Goal: Transaction & Acquisition: Purchase product/service

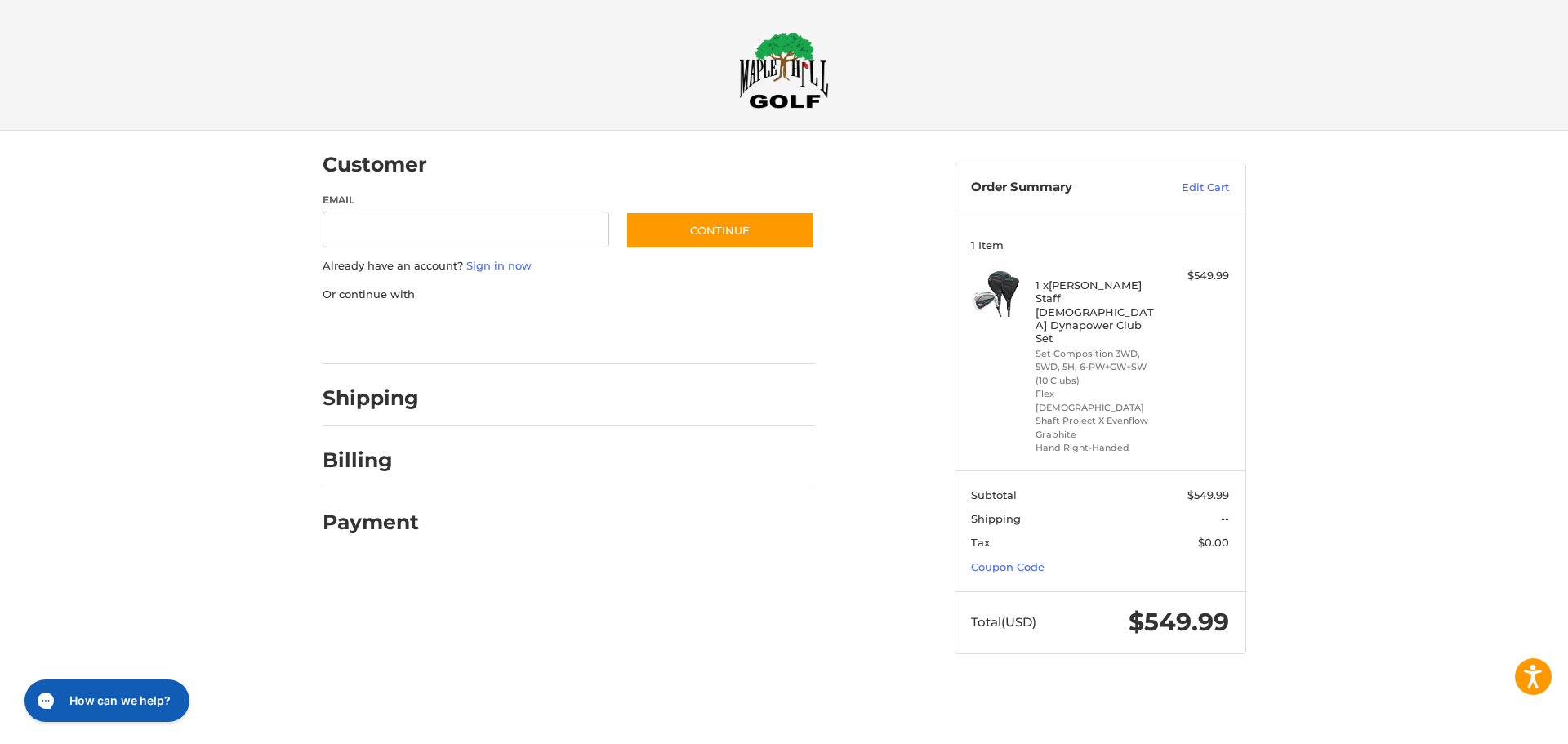
click at [438, 231] on input "Email" at bounding box center [466, 230] width 287 height 37
type input "**********"
click at [751, 228] on button "Continue" at bounding box center [719, 230] width 189 height 37
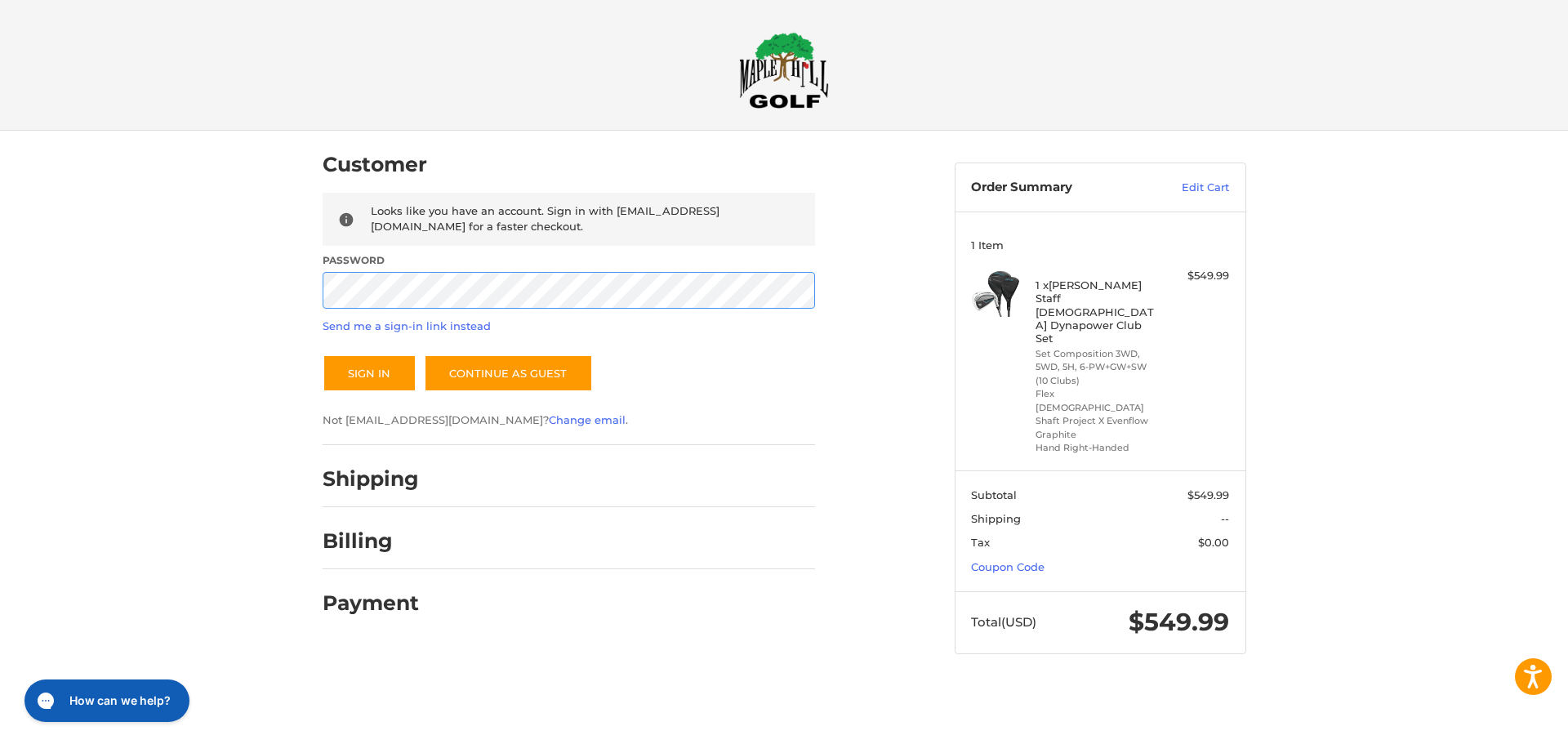
click at [322, 355] on button "Sign In" at bounding box center [369, 373] width 94 height 37
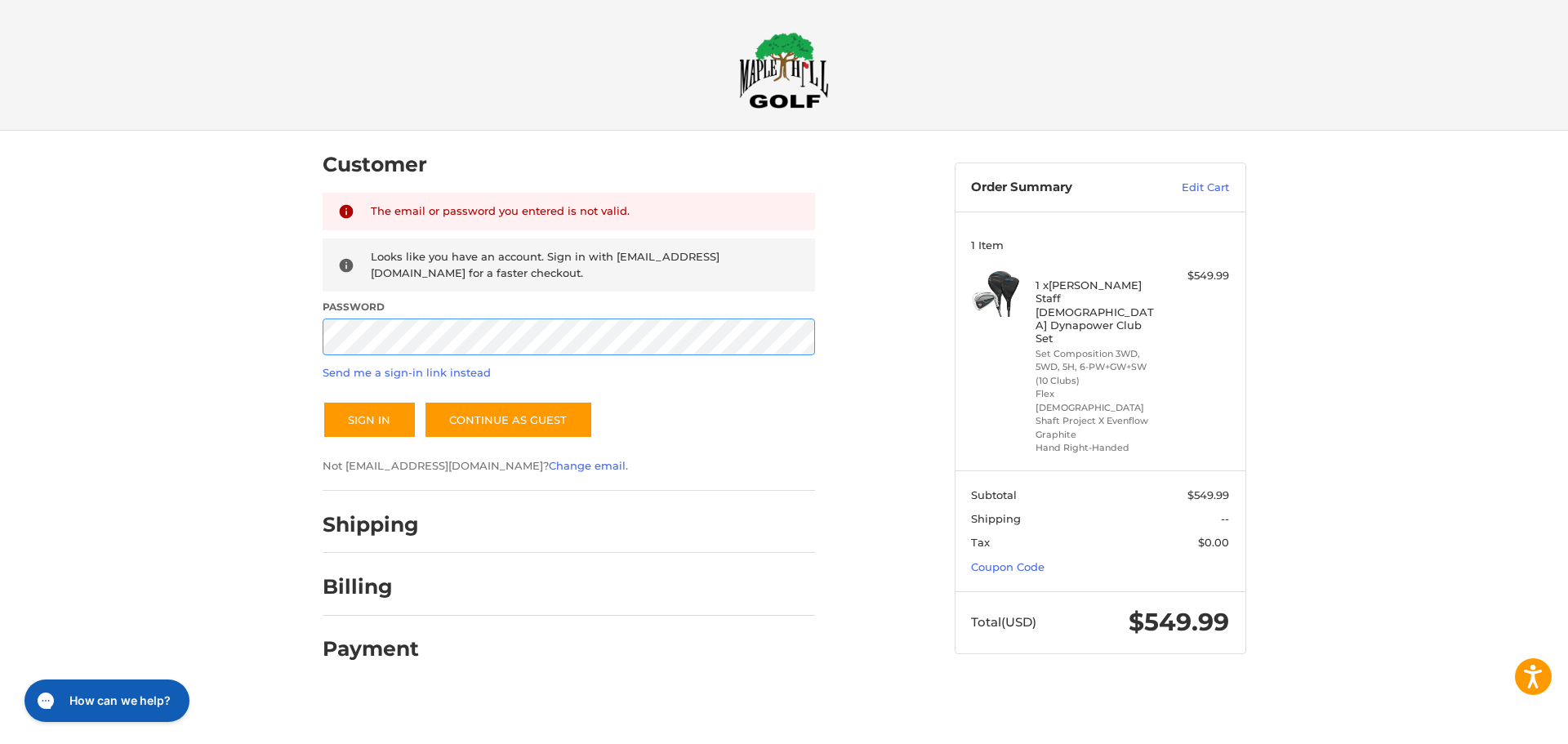
click at [198, 371] on div "Customer Returning Customer The email or password you entered is not valid. Loo…" at bounding box center [784, 411] width 1568 height 562
click at [322, 401] on button "Sign In" at bounding box center [369, 420] width 94 height 37
click at [534, 431] on link "Continue as guest" at bounding box center [509, 420] width 170 height 37
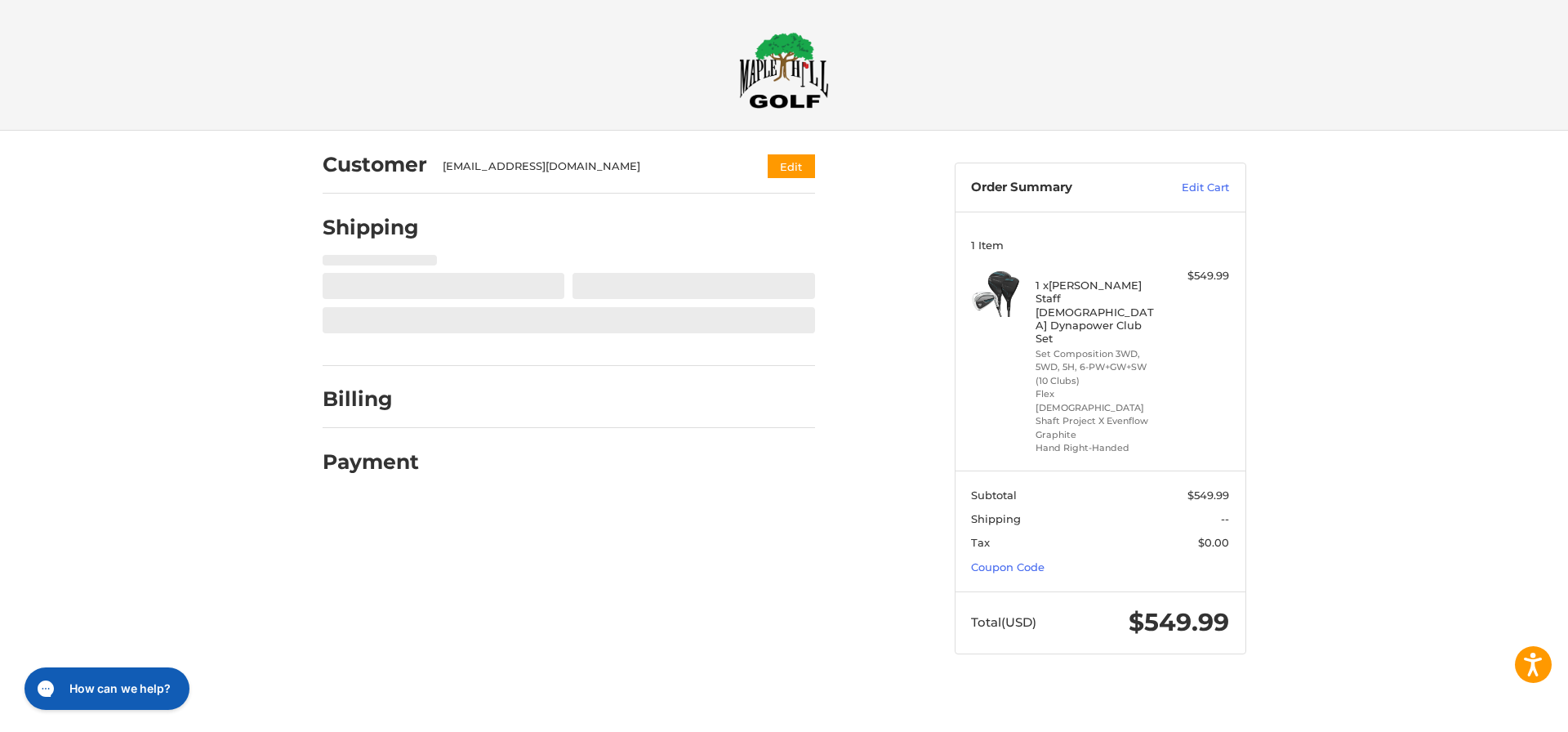
select select "**"
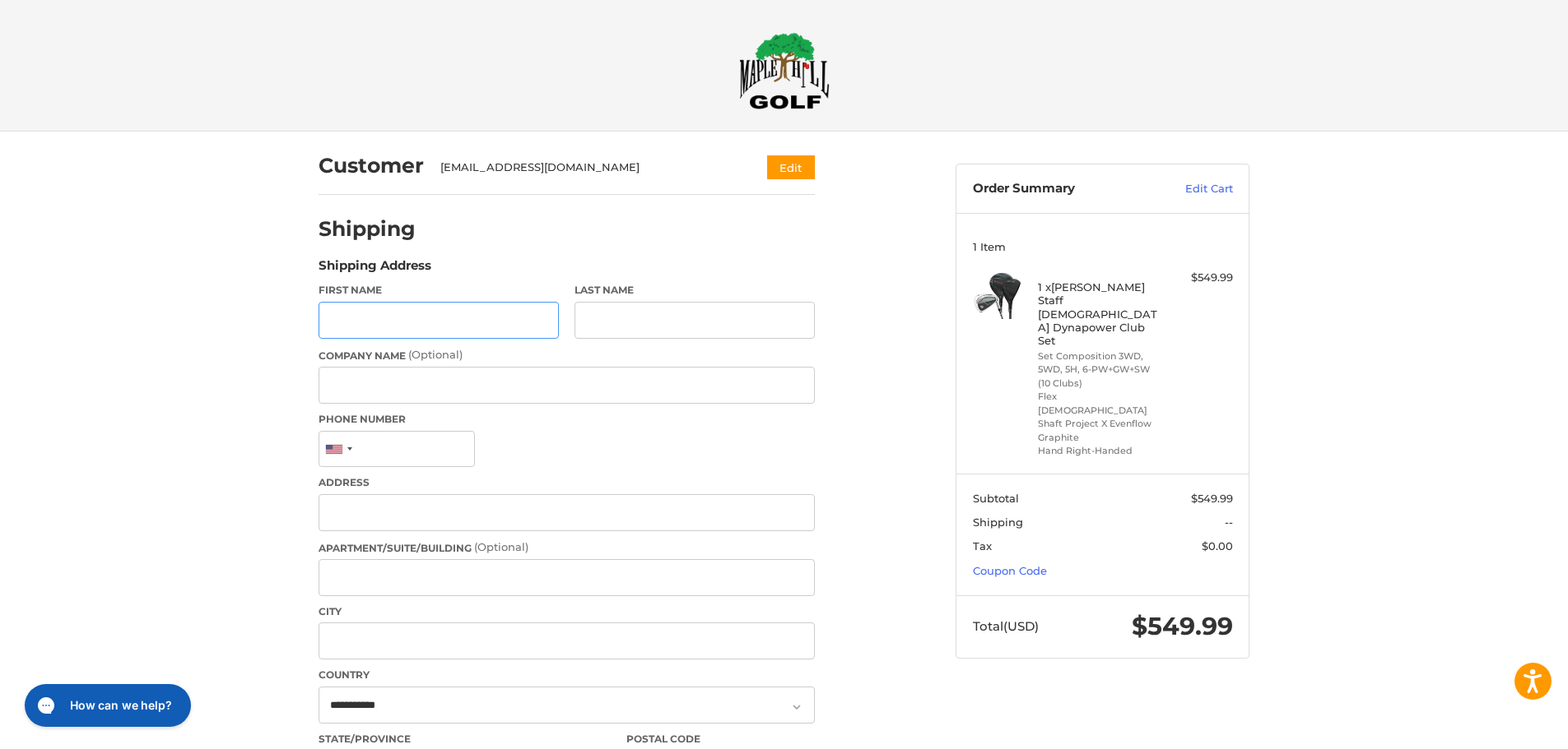
scroll to position [45, 0]
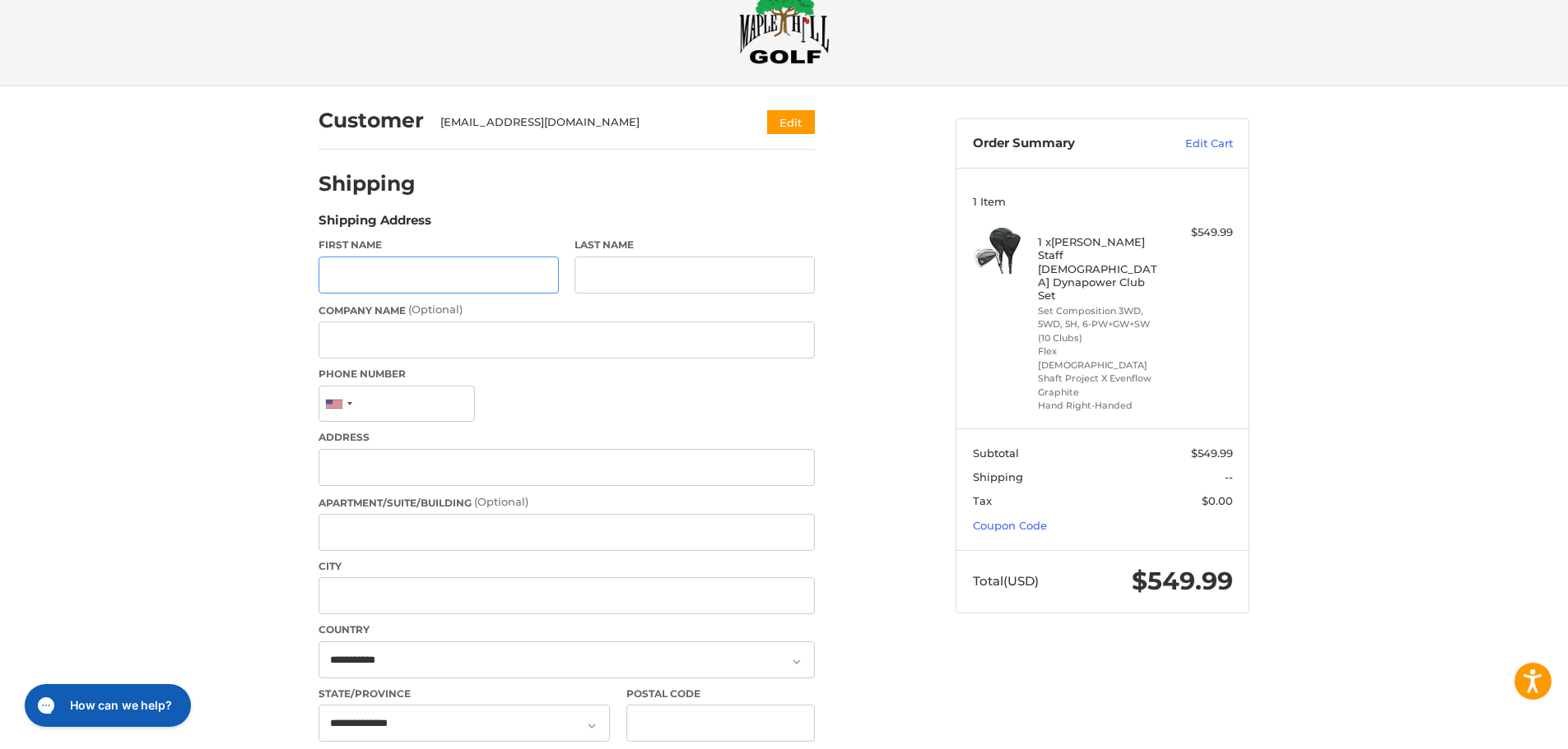
click at [515, 266] on input "First Name" at bounding box center [438, 275] width 240 height 37
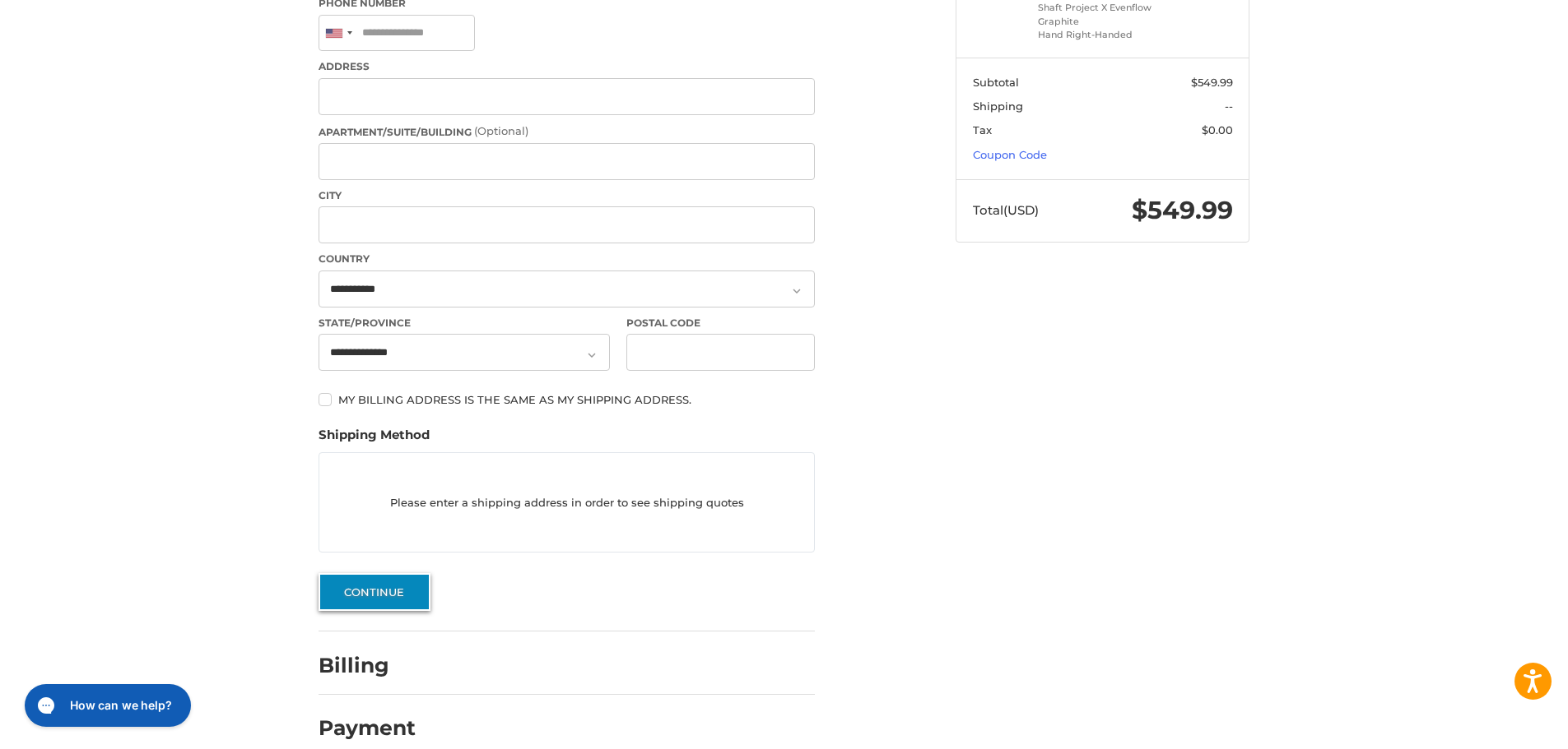
scroll to position [439, 0]
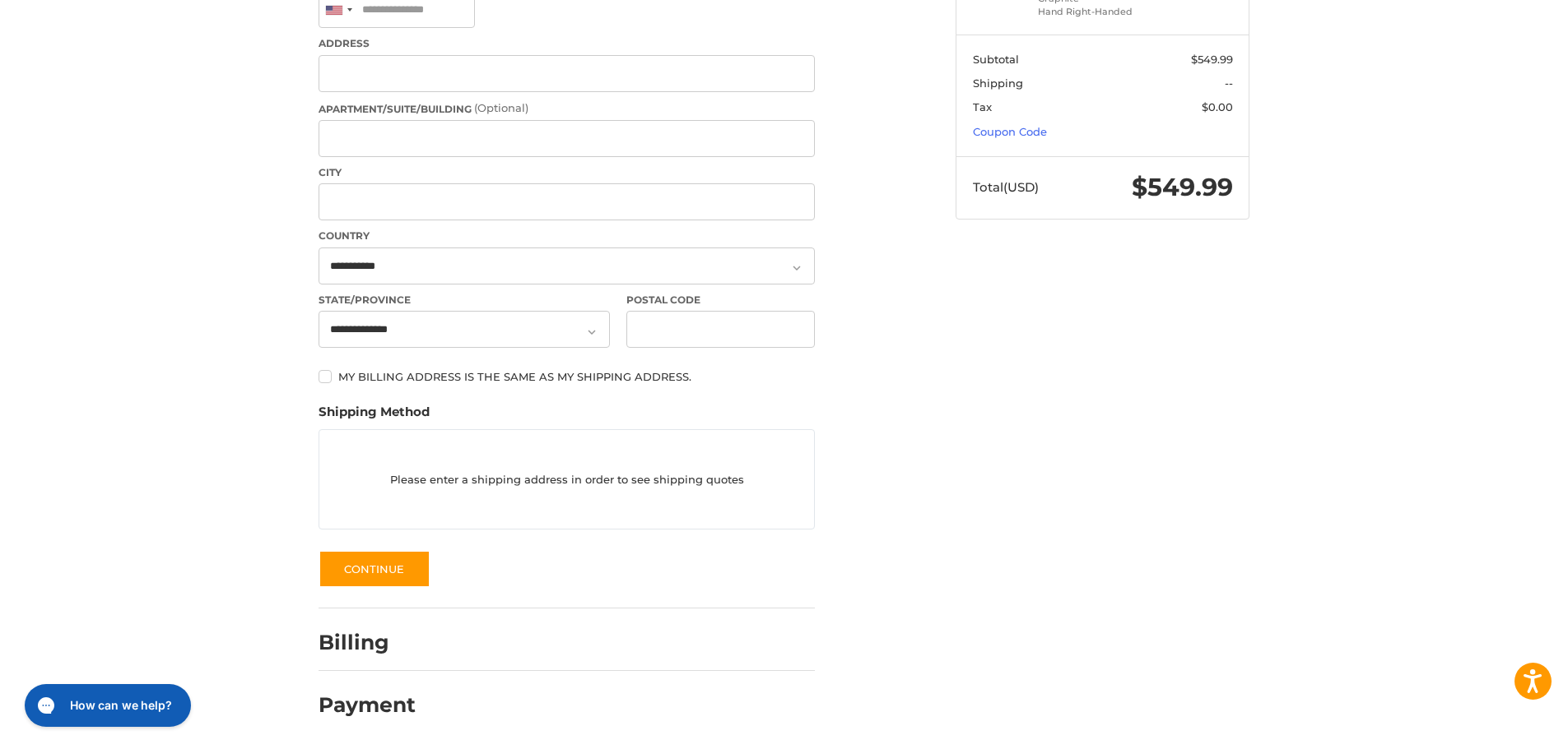
click at [388, 620] on div "Billing" at bounding box center [567, 642] width 497 height 56
click at [376, 639] on h2 "Billing" at bounding box center [367, 642] width 97 height 26
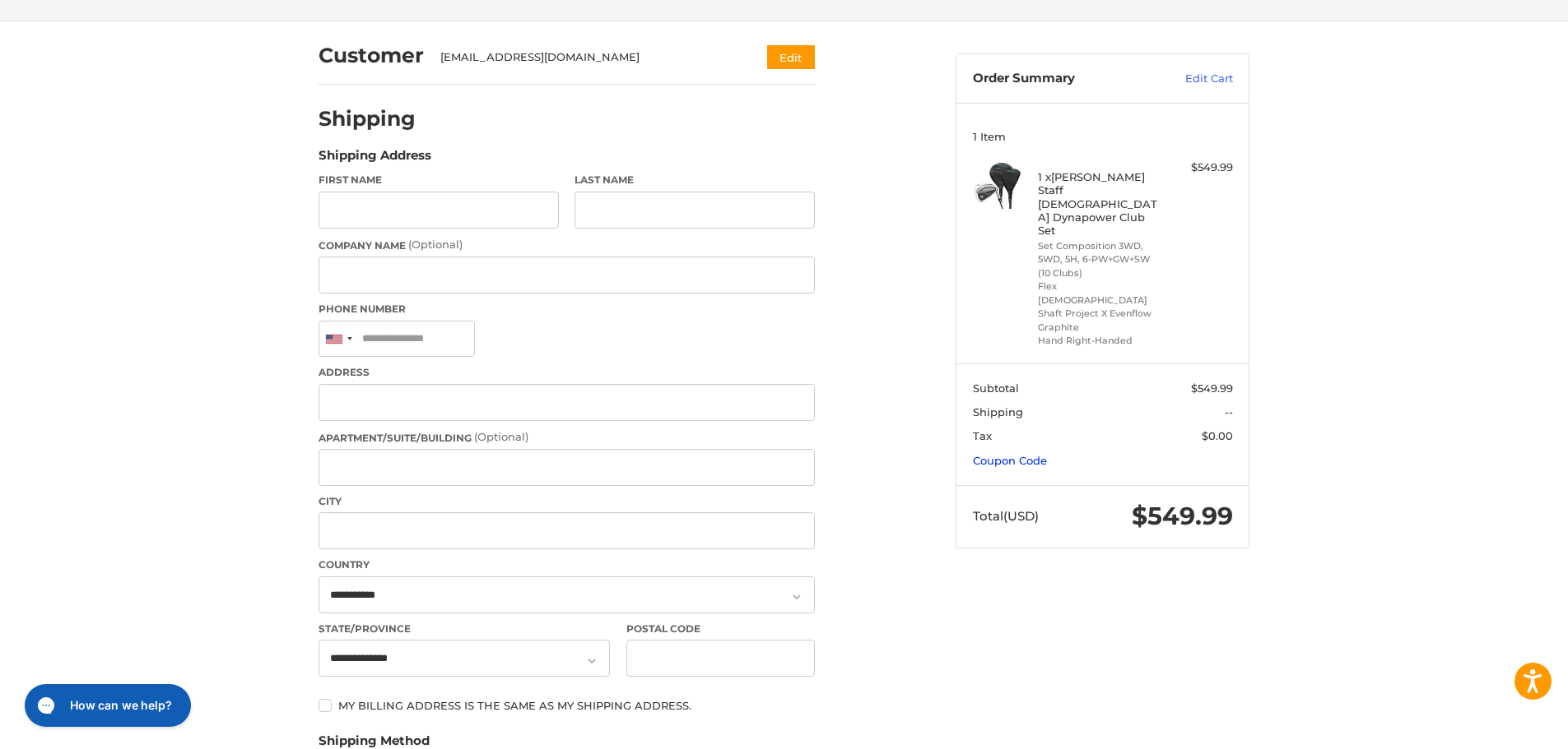
click at [1031, 454] on link "Coupon Code" at bounding box center [1009, 460] width 74 height 13
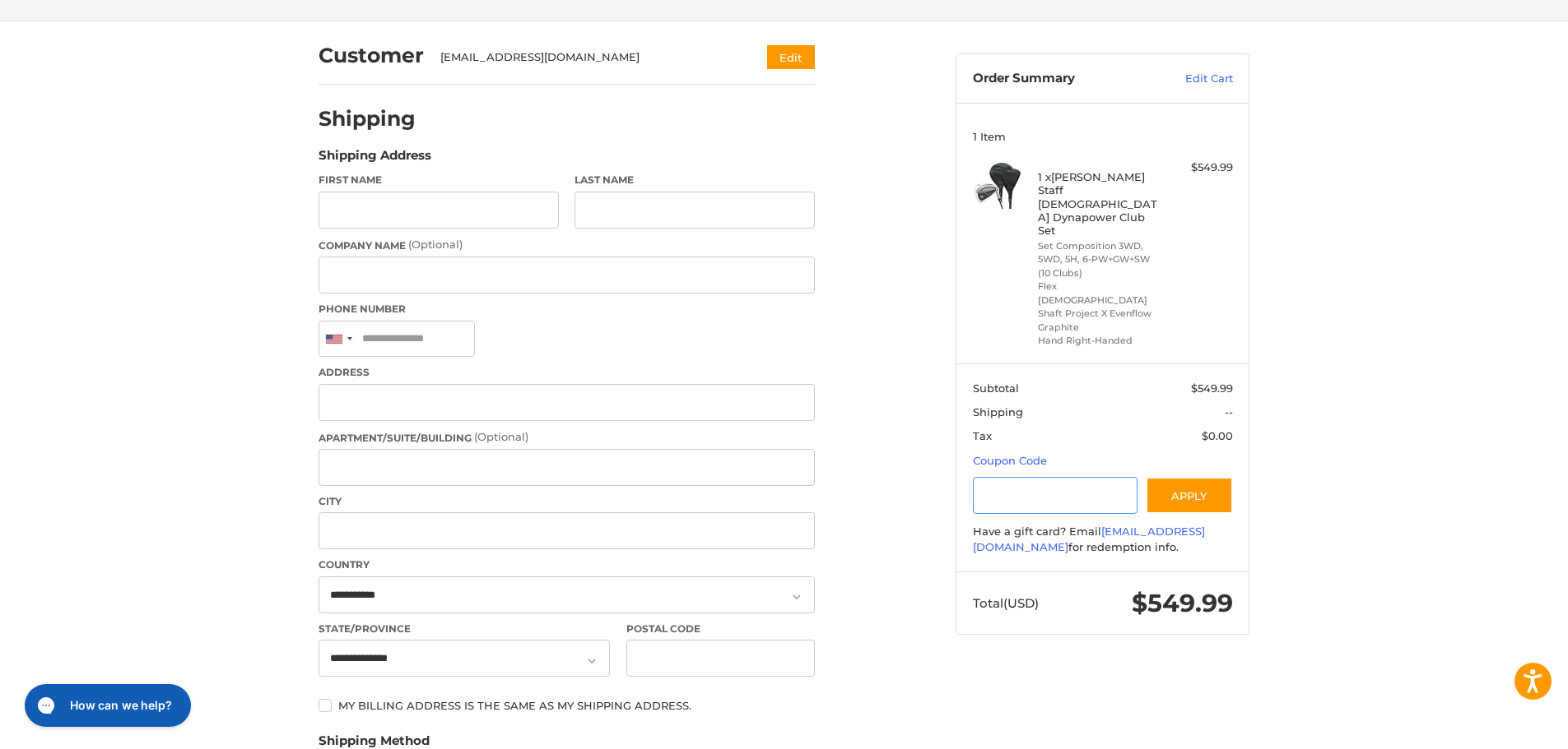
click at [1099, 477] on input "Gift Certificate or Coupon Code" at bounding box center [1056, 495] width 166 height 37
type input "*******"
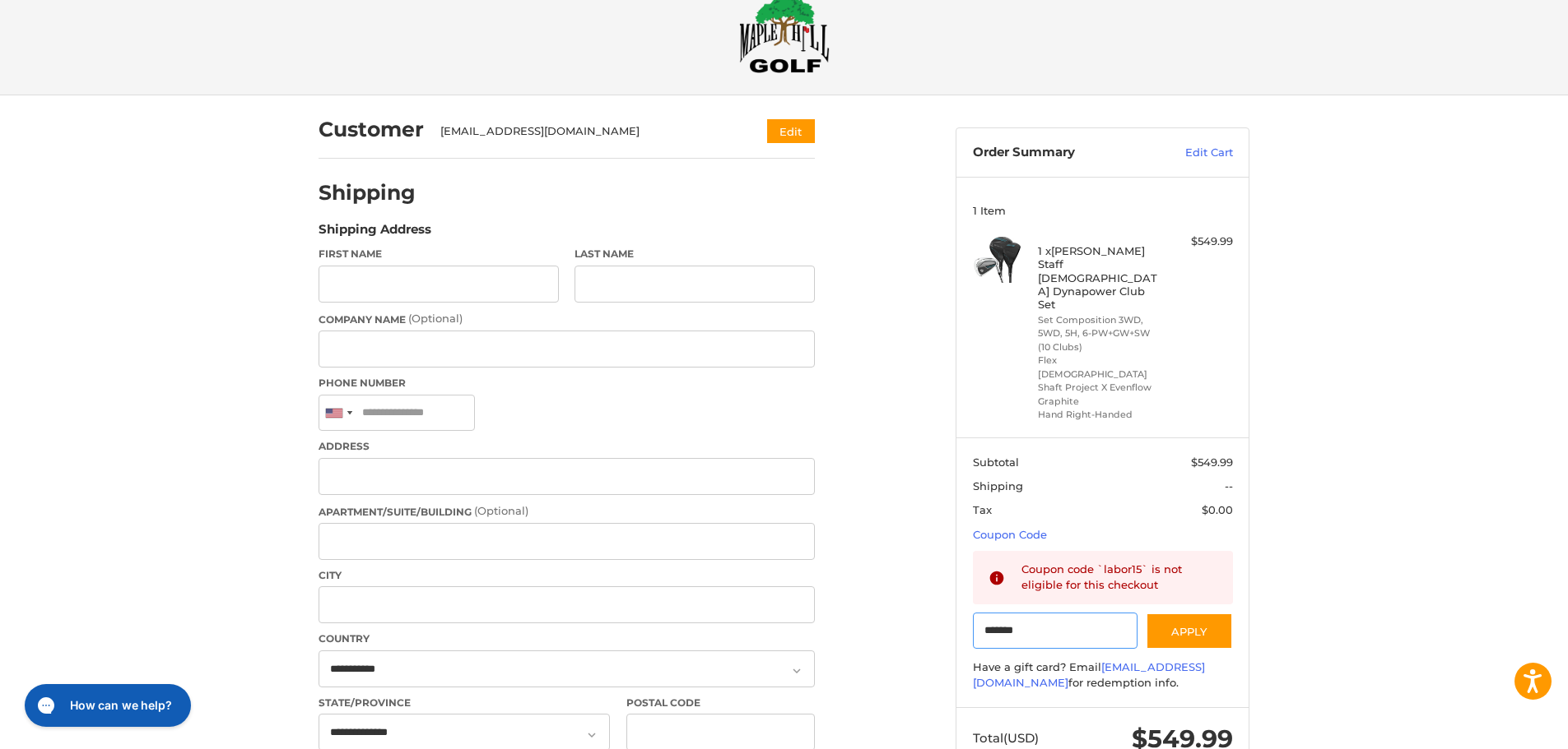
scroll to position [0, 0]
